Goal: Check status: Check status

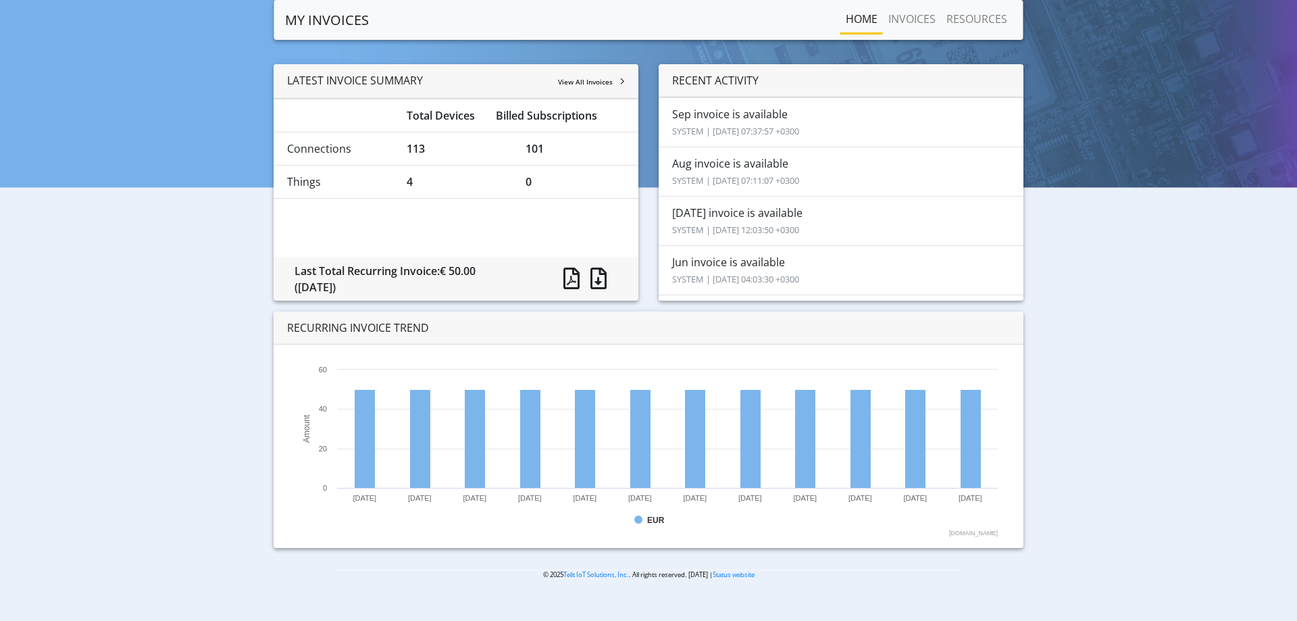
click at [732, 165] on li "Aug invoice is available SYSTEM | 2025-09-10 07:11:07 +0300" at bounding box center [841, 172] width 365 height 50
click at [903, 22] on link "INVOICES" at bounding box center [912, 18] width 58 height 27
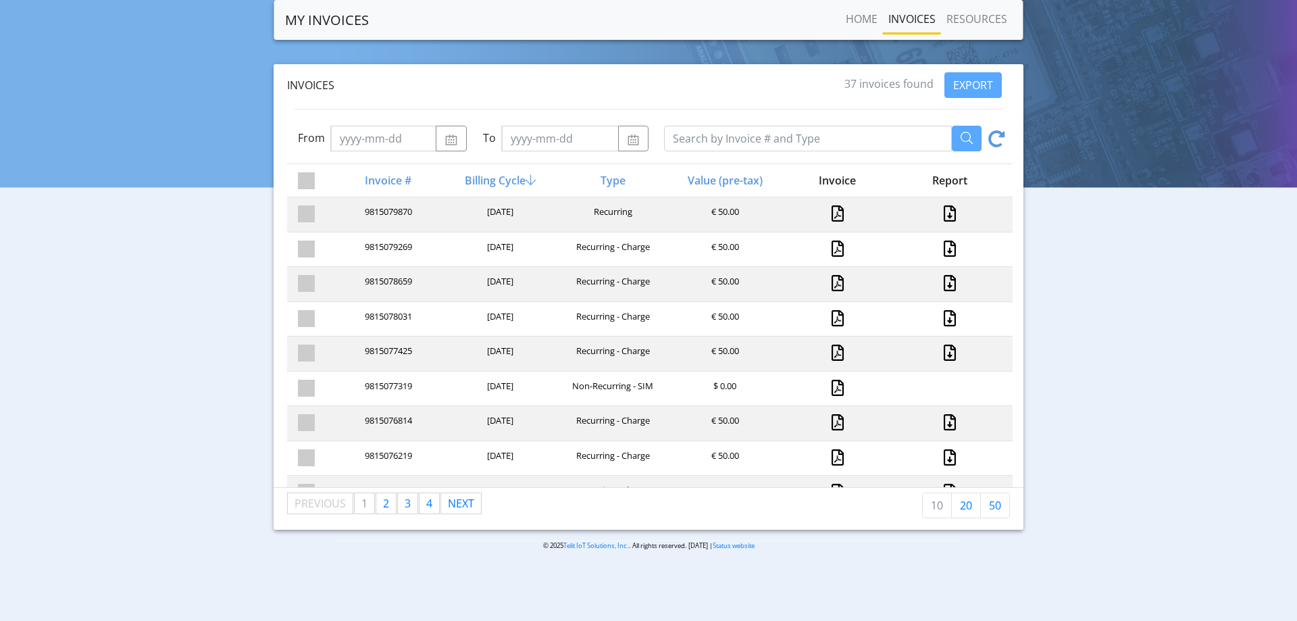
drag, startPoint x: 101, startPoint y: 124, endPoint x: 340, endPoint y: 23, distance: 260.4
click at [107, 124] on div "Invoices 37 invoices found EXPORT From To Invoice # Billing Cycle Type Value (p…" at bounding box center [648, 296] width 1277 height 465
click at [318, 24] on link "MY INVOICES" at bounding box center [327, 20] width 84 height 27
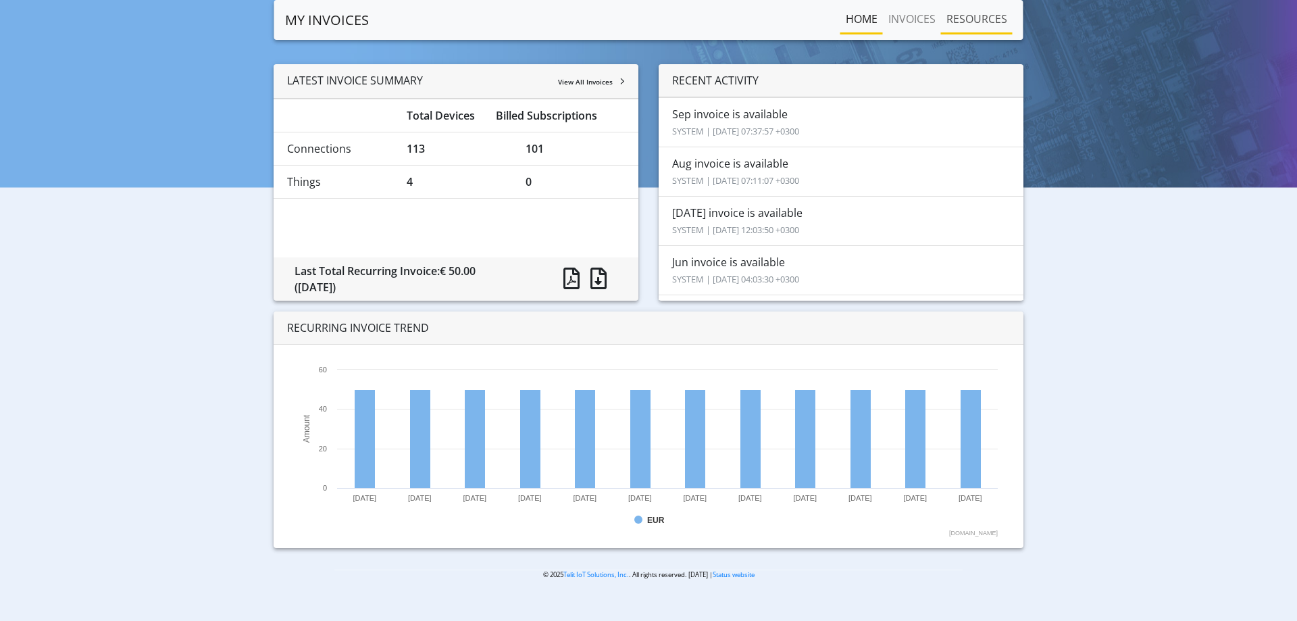
click at [974, 17] on link "RESOURCES" at bounding box center [977, 18] width 72 height 27
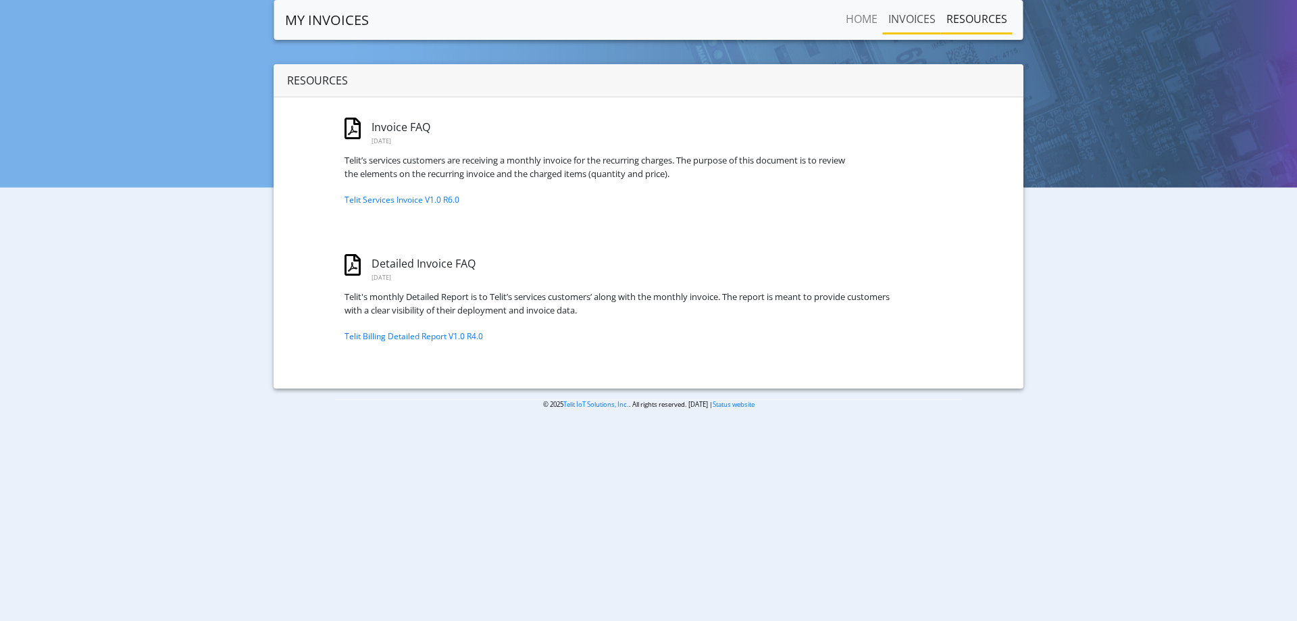
click at [918, 18] on link "INVOICES" at bounding box center [912, 18] width 58 height 27
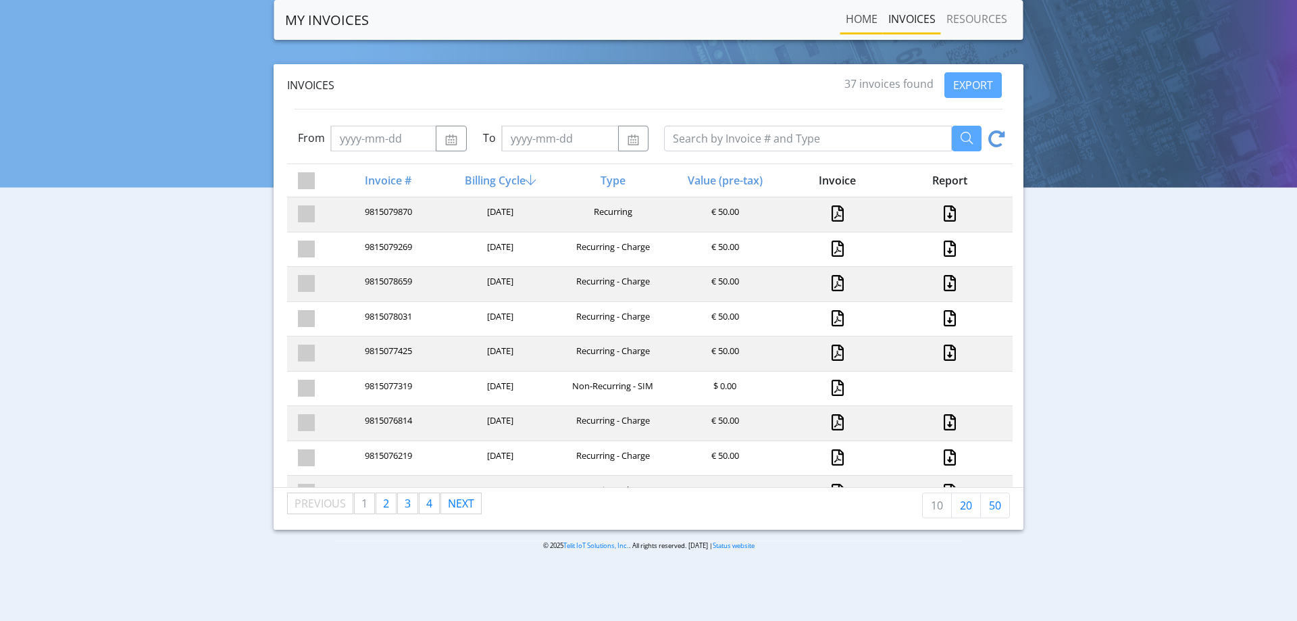
click at [876, 18] on link "Home" at bounding box center [861, 18] width 43 height 27
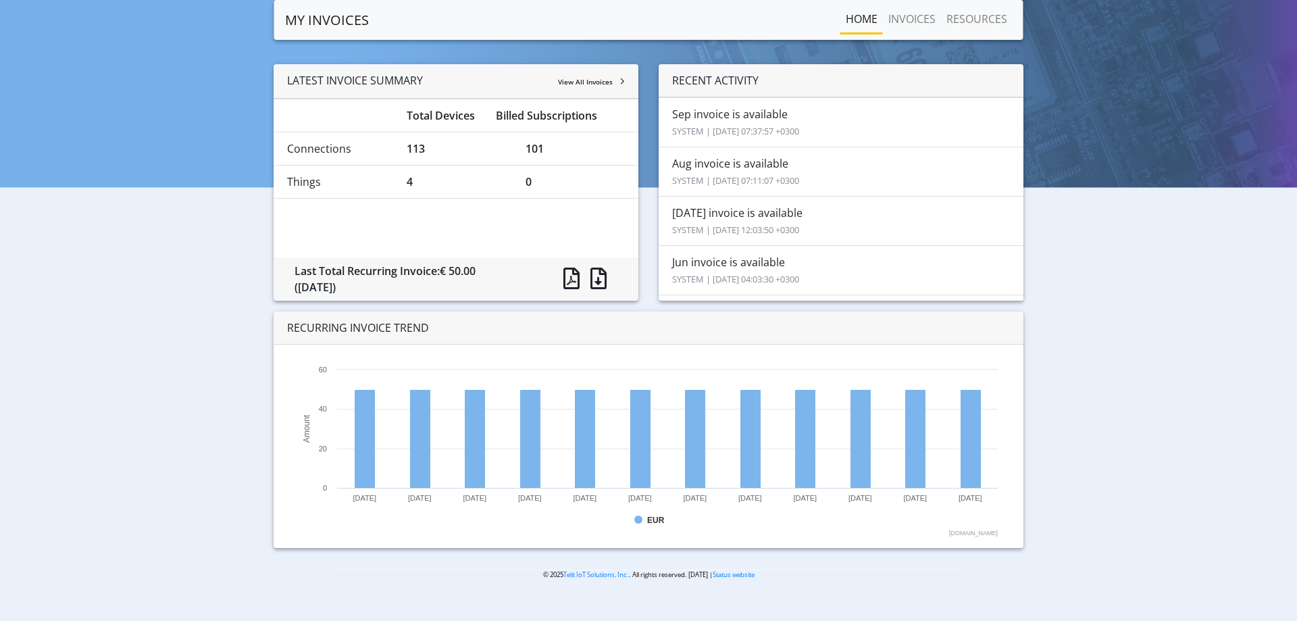
click at [863, 11] on link "Home" at bounding box center [861, 18] width 43 height 27
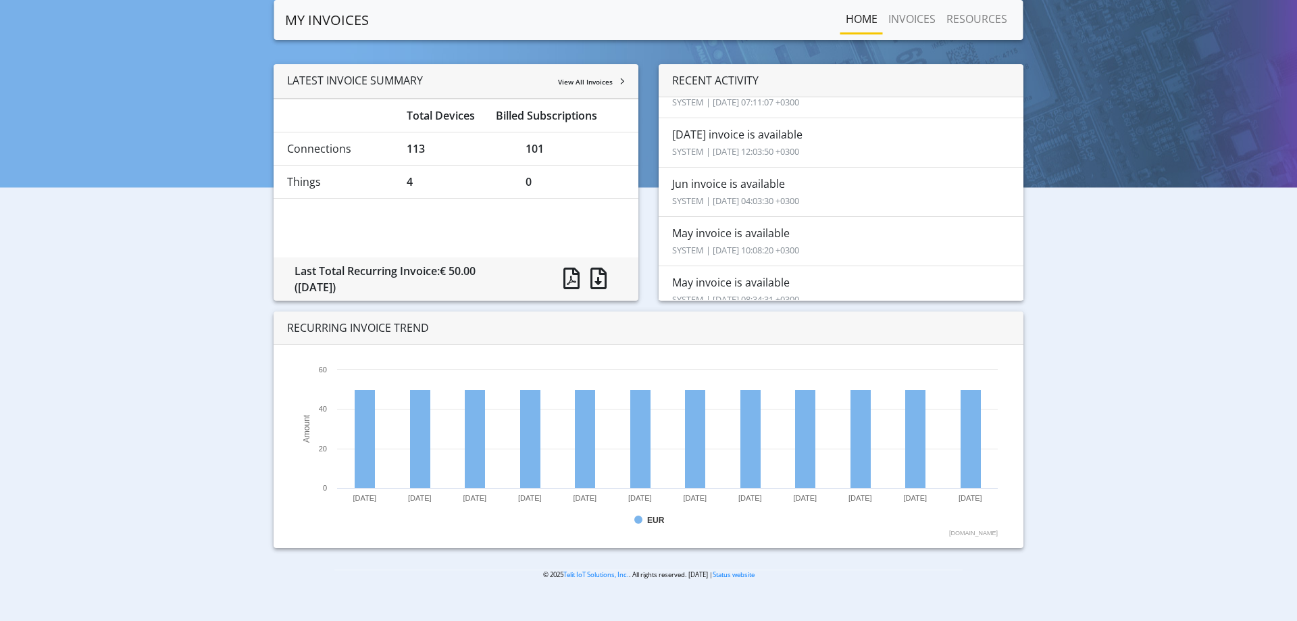
scroll to position [203, 0]
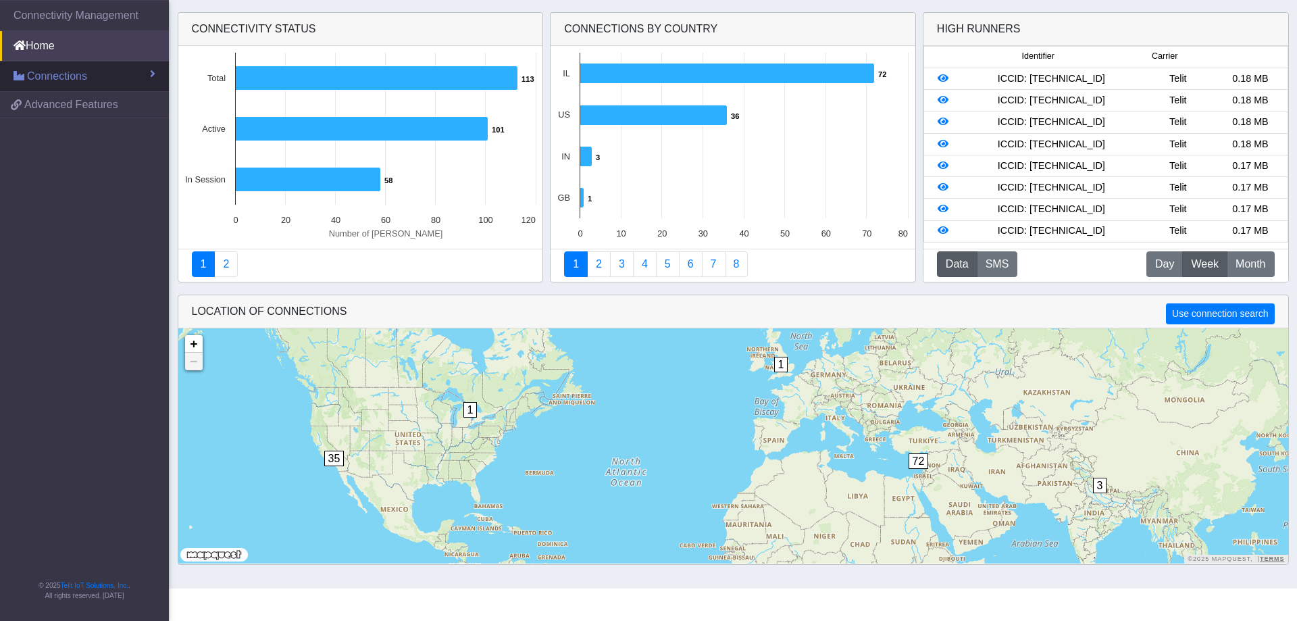
click at [51, 73] on span "Connections" at bounding box center [57, 76] width 60 height 16
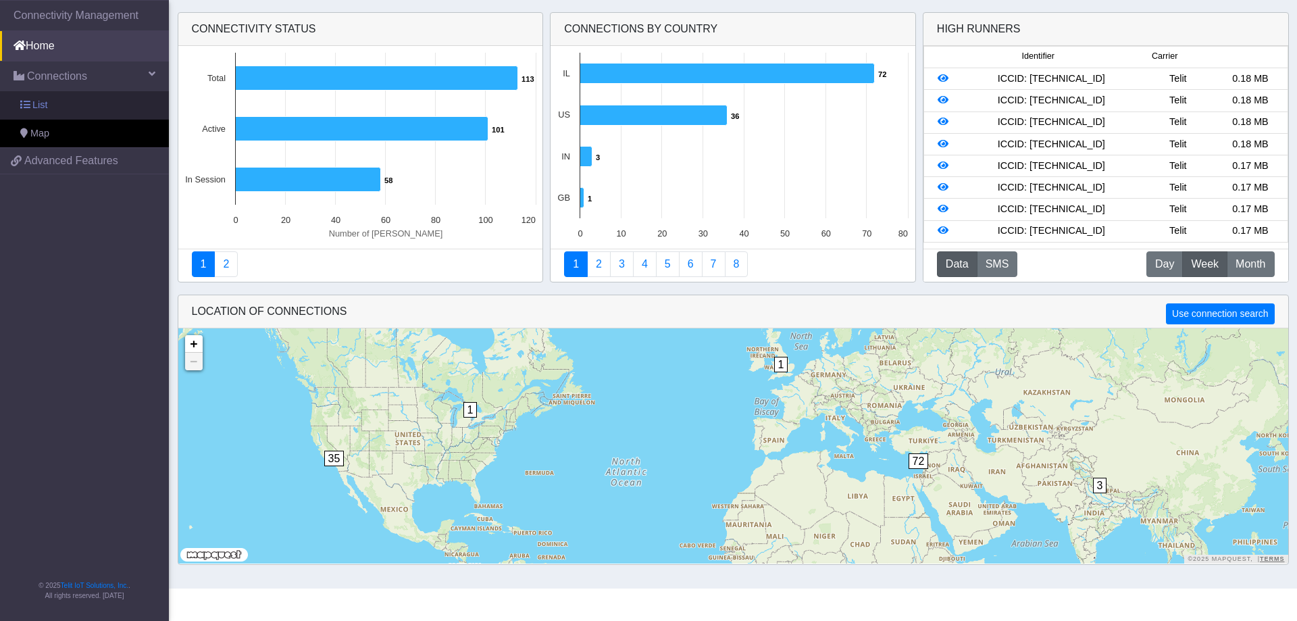
click at [59, 114] on link "List" at bounding box center [84, 105] width 169 height 28
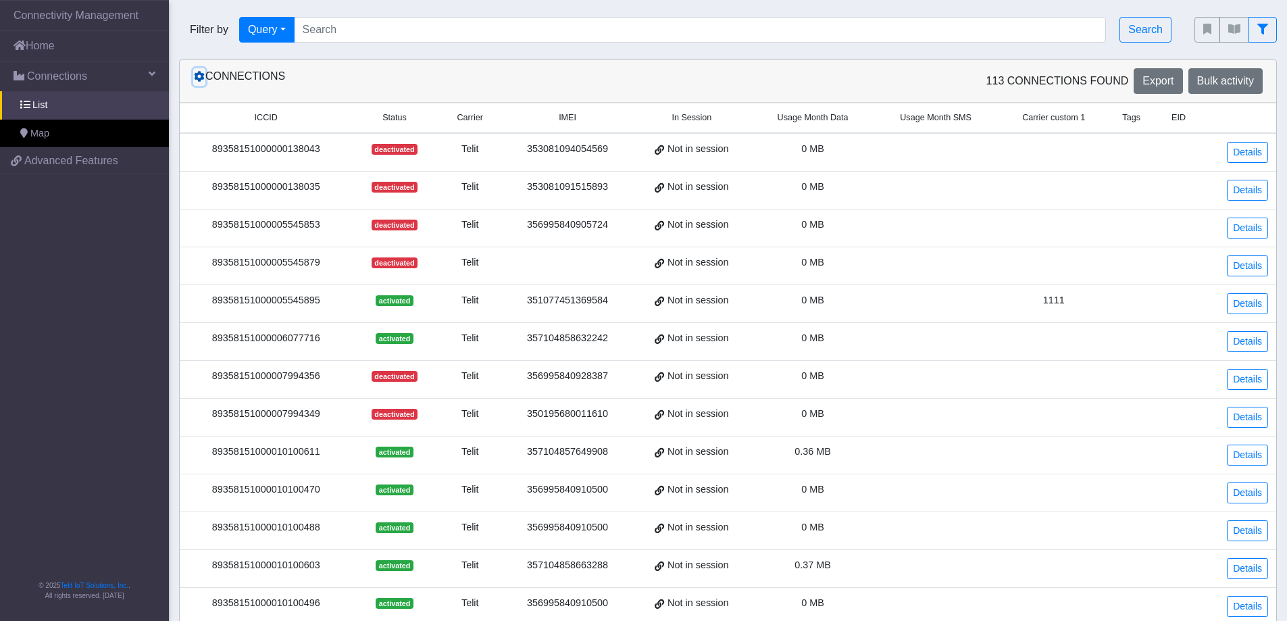
click at [202, 78] on icon at bounding box center [199, 76] width 11 height 11
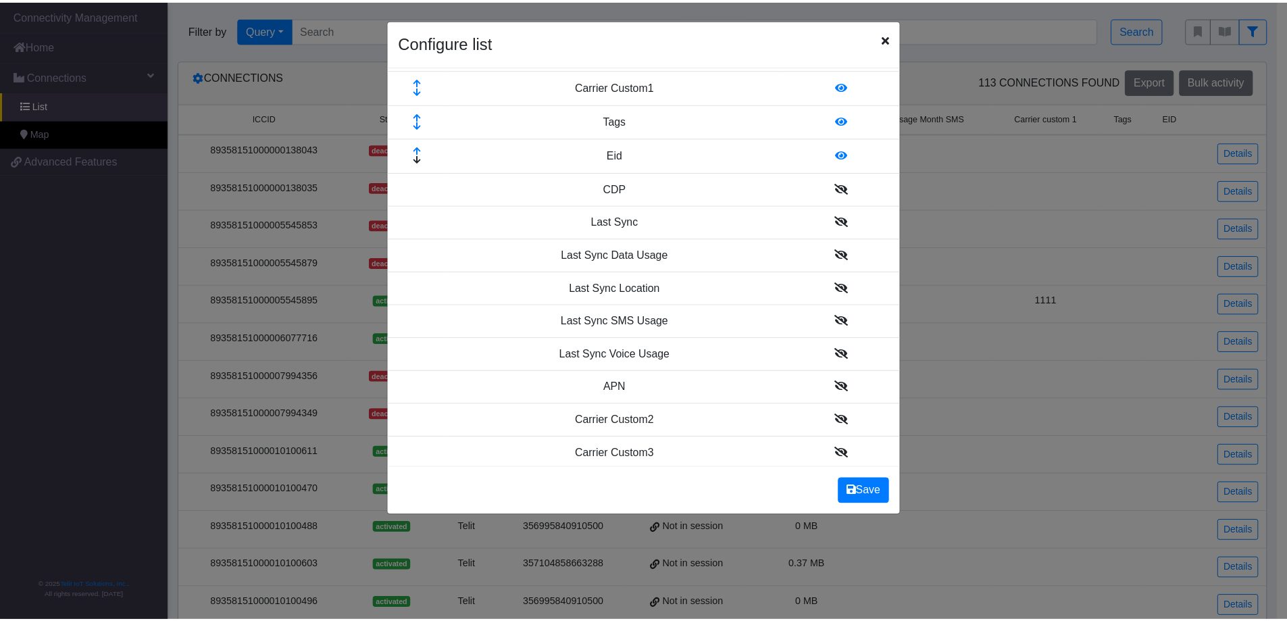
scroll to position [270, 0]
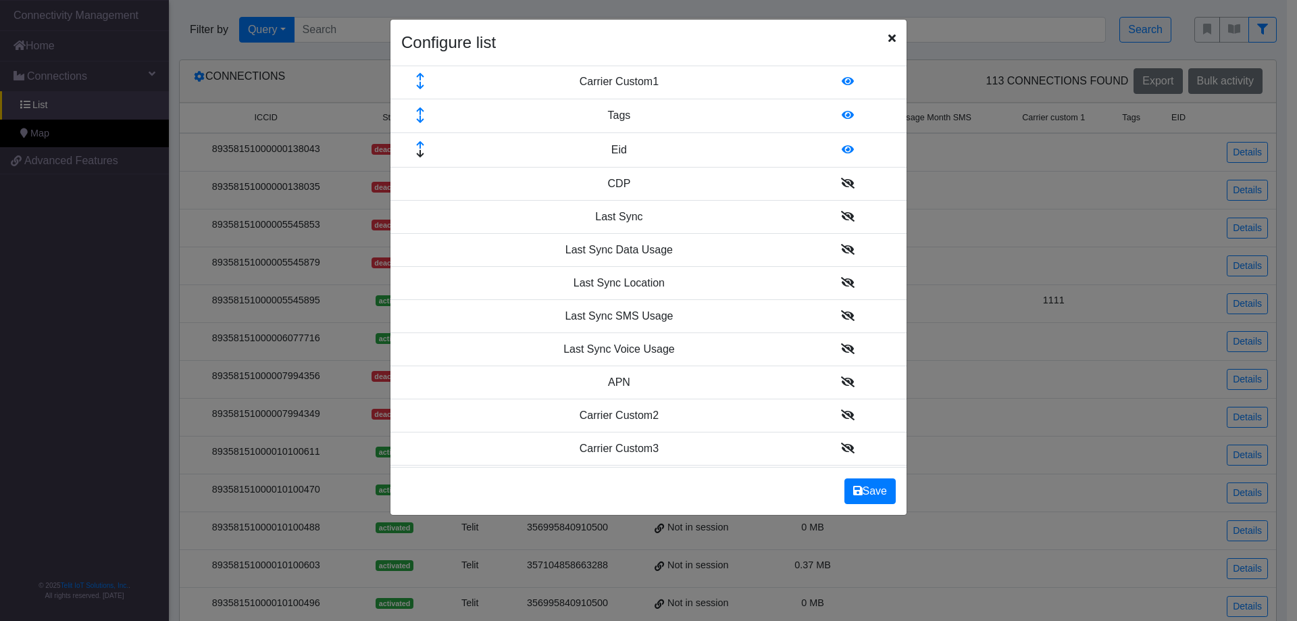
click at [841, 387] on icon at bounding box center [848, 381] width 14 height 11
click at [887, 500] on button "Save" at bounding box center [869, 491] width 51 height 26
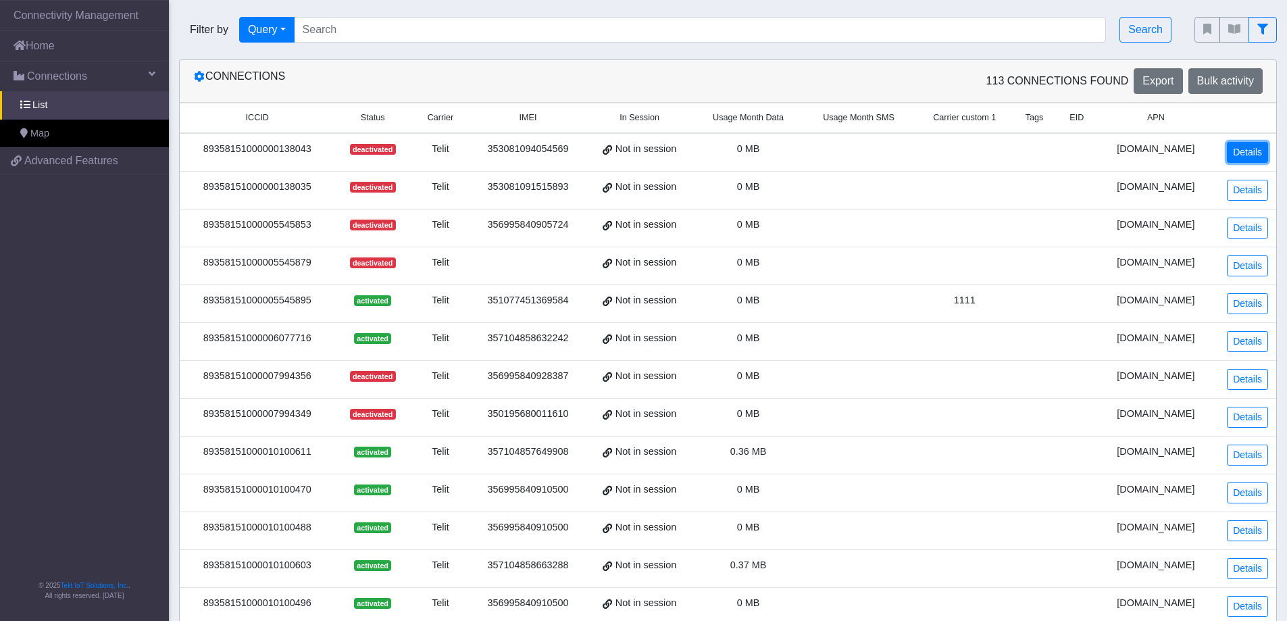
click at [1248, 145] on link "Details" at bounding box center [1247, 152] width 41 height 21
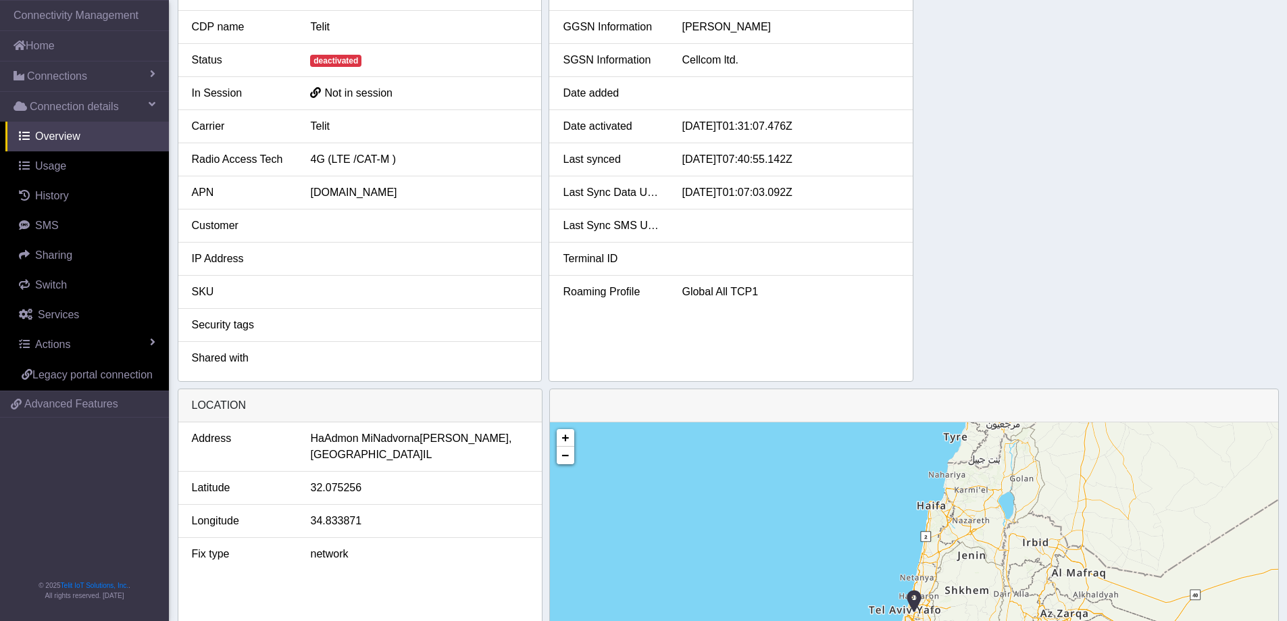
scroll to position [338, 0]
